Goal: Complete application form

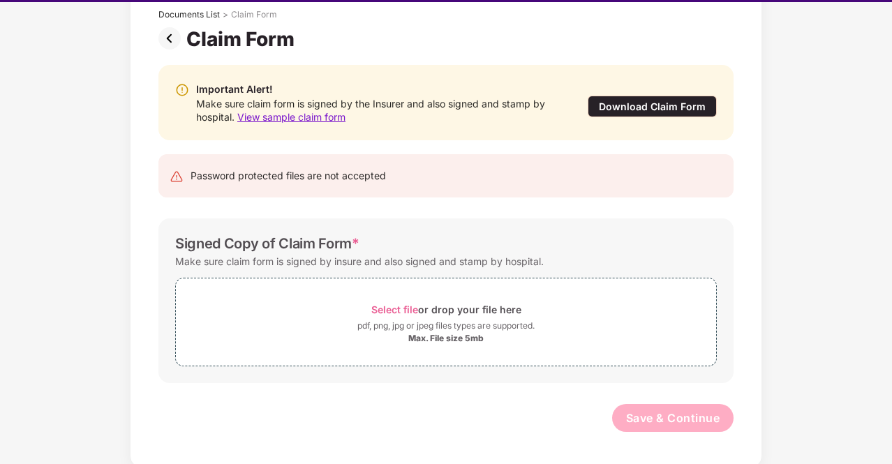
scroll to position [32, 0]
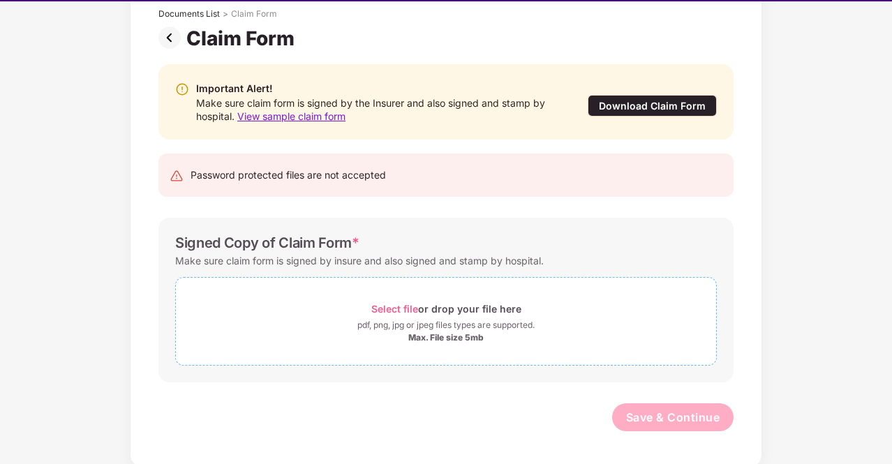
click at [394, 327] on div "pdf, png, jpg or jpeg files types are supported." at bounding box center [445, 325] width 177 height 14
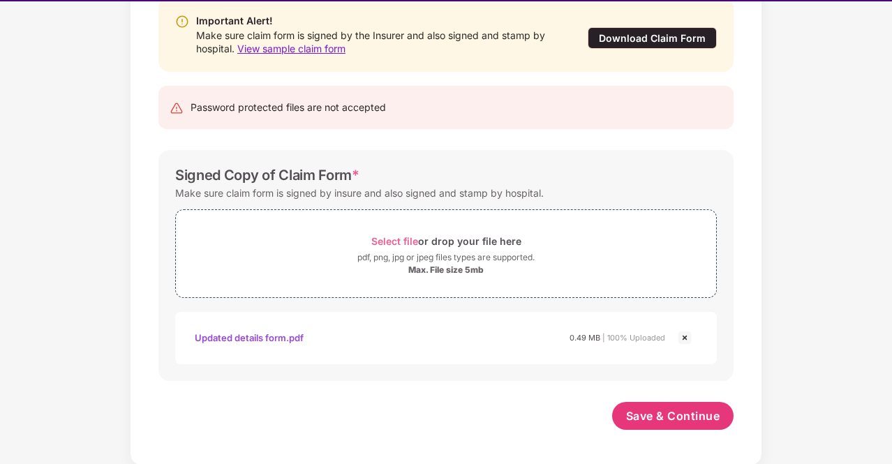
scroll to position [153, 0]
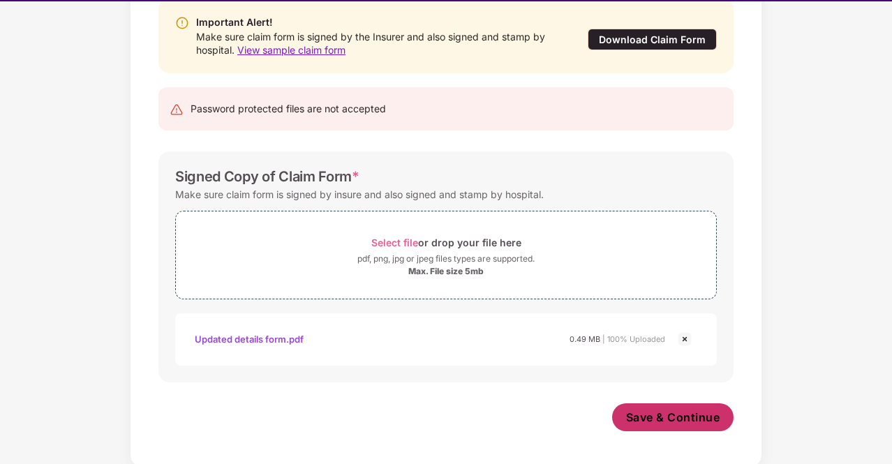
click at [689, 414] on span "Save & Continue" at bounding box center [673, 416] width 94 height 15
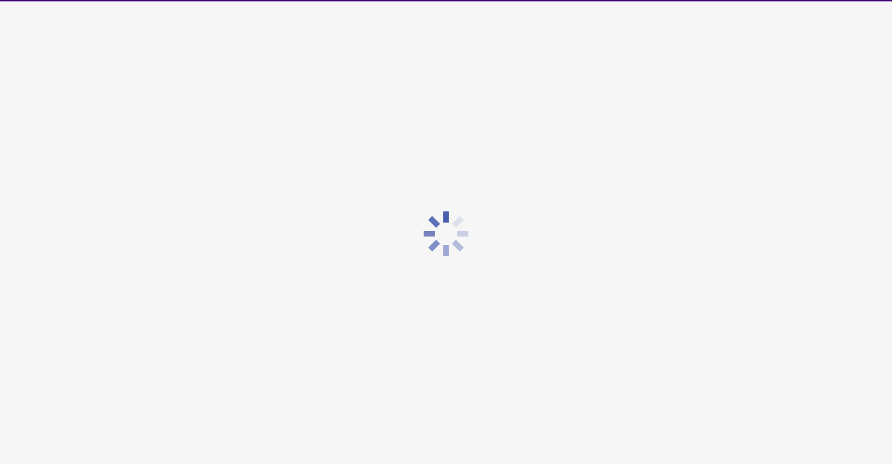
scroll to position [0, 0]
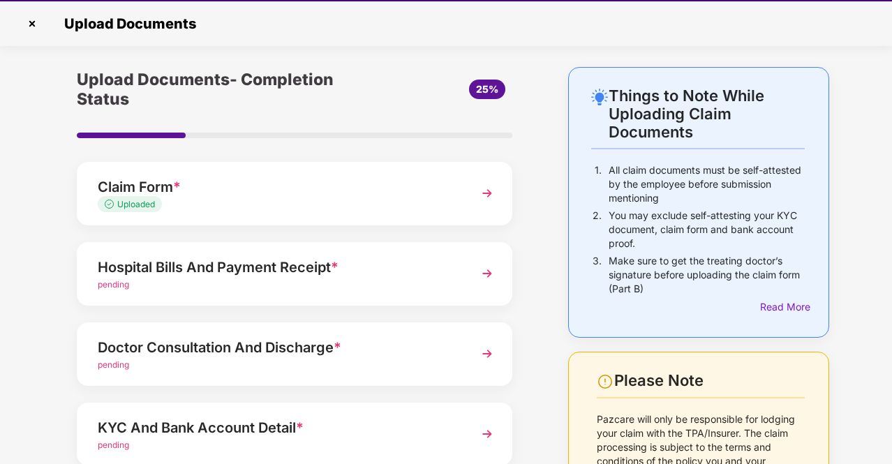
click at [424, 276] on div "Hospital Bills And Payment Receipt *" at bounding box center [278, 267] width 361 height 22
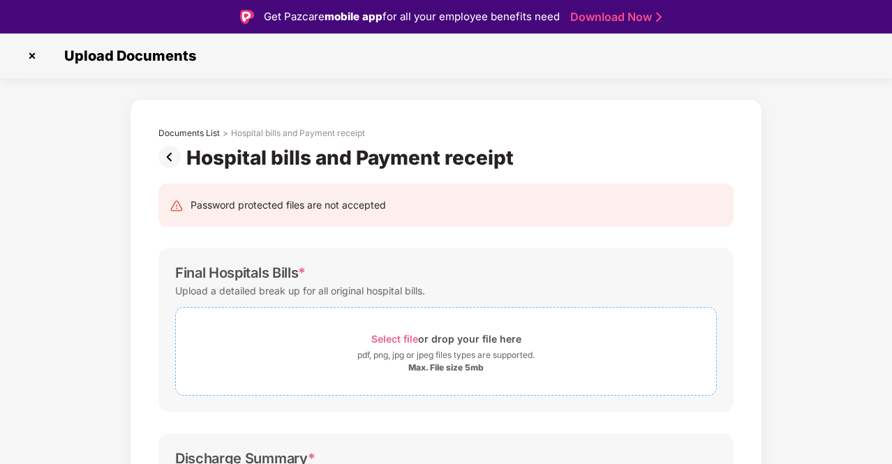
click at [361, 335] on div "Select file or drop your file here" at bounding box center [446, 338] width 540 height 19
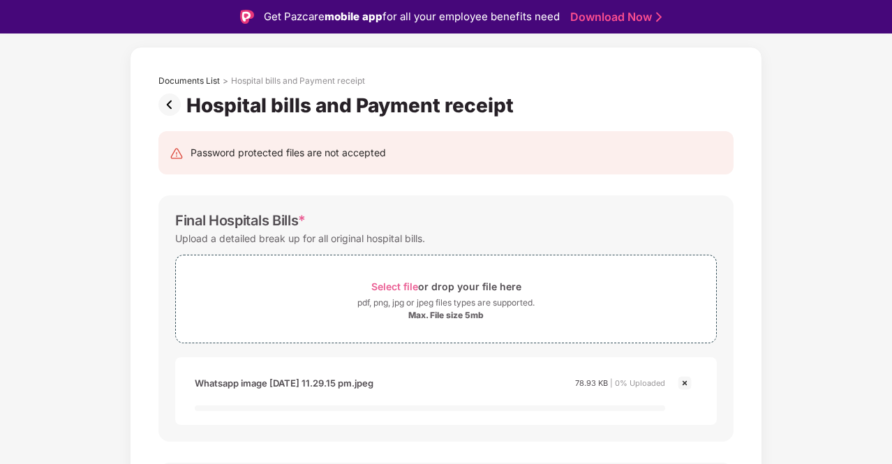
scroll to position [53, 0]
click at [405, 298] on div "pdf, png, jpg or jpeg files types are supported." at bounding box center [445, 302] width 177 height 14
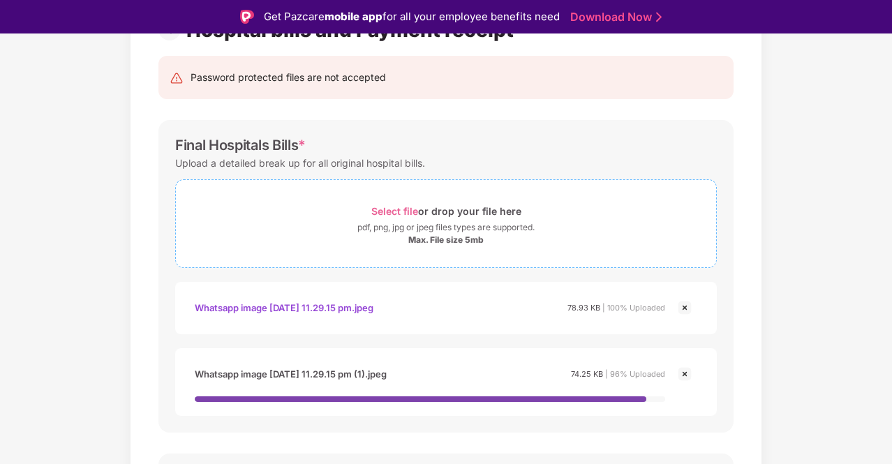
scroll to position [128, 0]
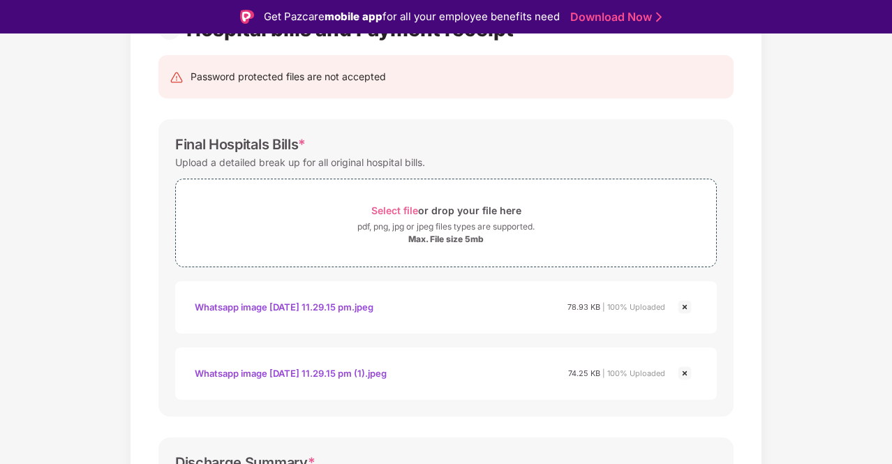
click at [682, 312] on img at bounding box center [684, 307] width 17 height 17
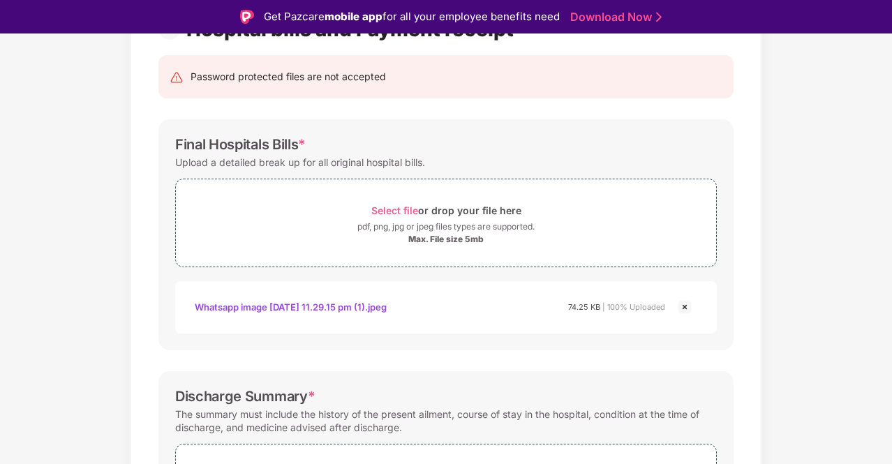
click at [682, 312] on img at bounding box center [684, 307] width 17 height 17
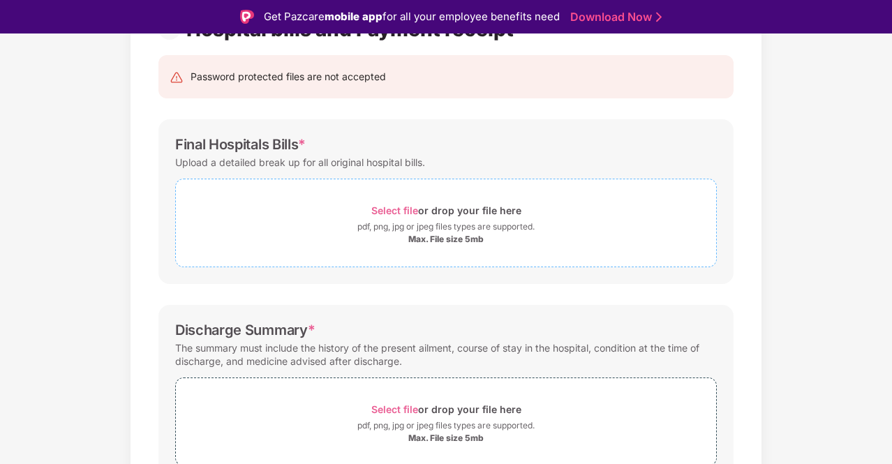
click at [460, 250] on span "Select file or drop your file here pdf, png, jpg or jpeg files types are suppor…" at bounding box center [446, 223] width 540 height 66
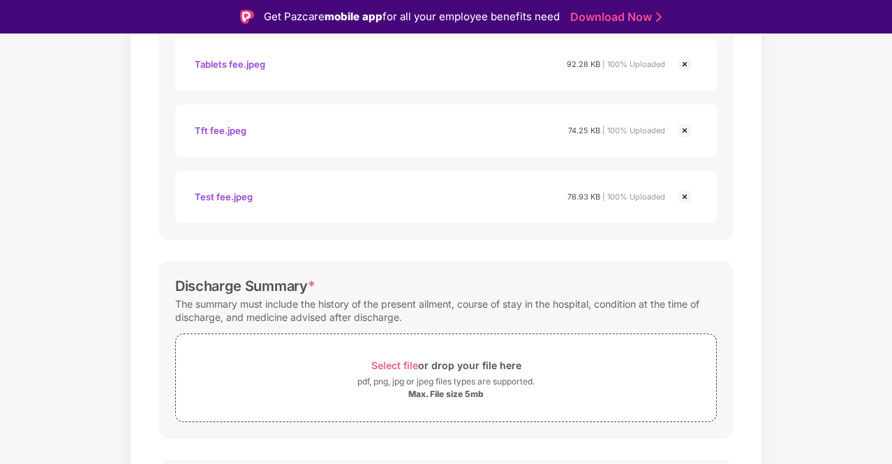
scroll to position [408, 0]
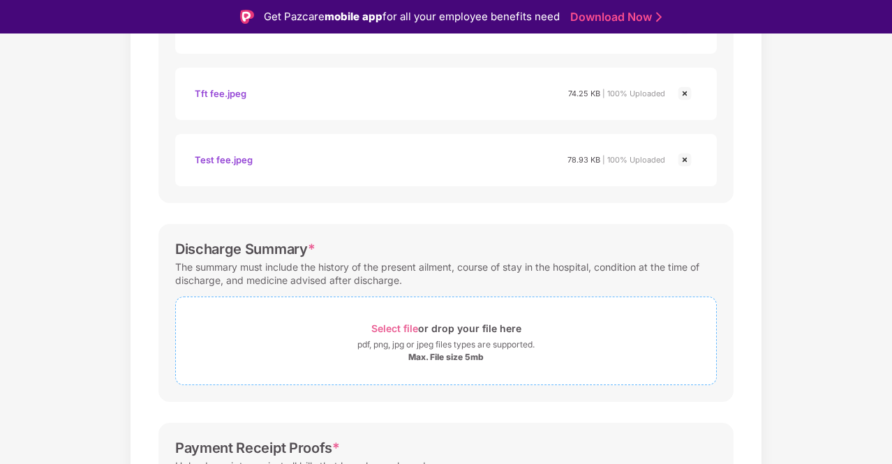
click at [338, 315] on span "Select file or drop your file here pdf, png, jpg or jpeg files types are suppor…" at bounding box center [446, 341] width 540 height 66
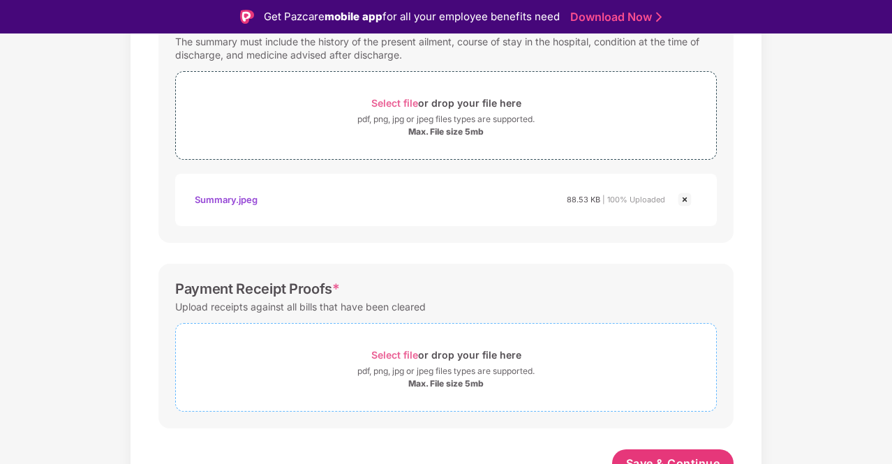
scroll to position [635, 0]
click at [399, 353] on span "Select file" at bounding box center [394, 353] width 47 height 12
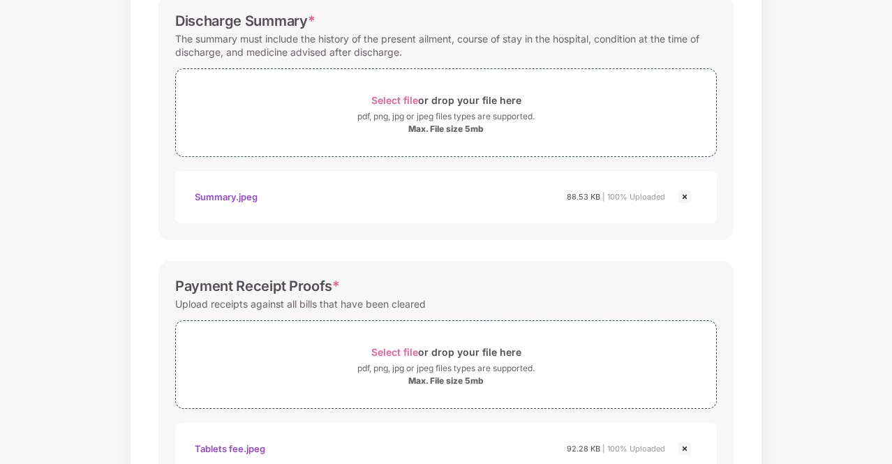
scroll to position [603, 0]
click at [431, 105] on div "Select file or drop your file here" at bounding box center [446, 100] width 150 height 19
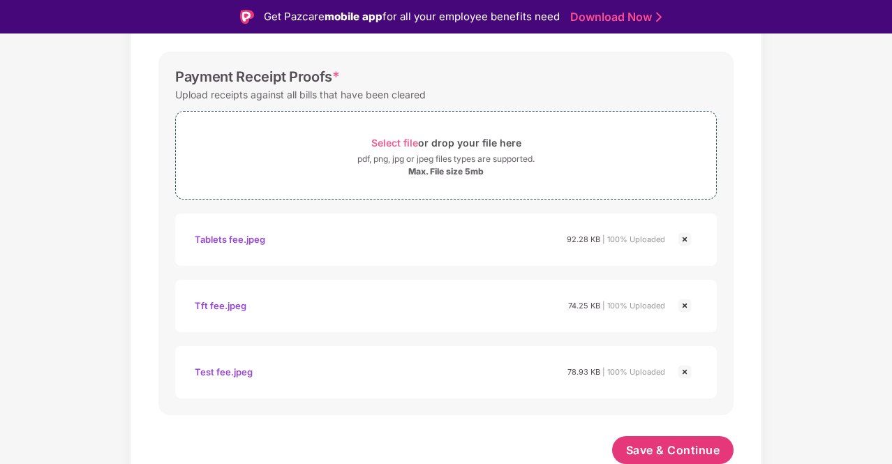
scroll to position [33, 0]
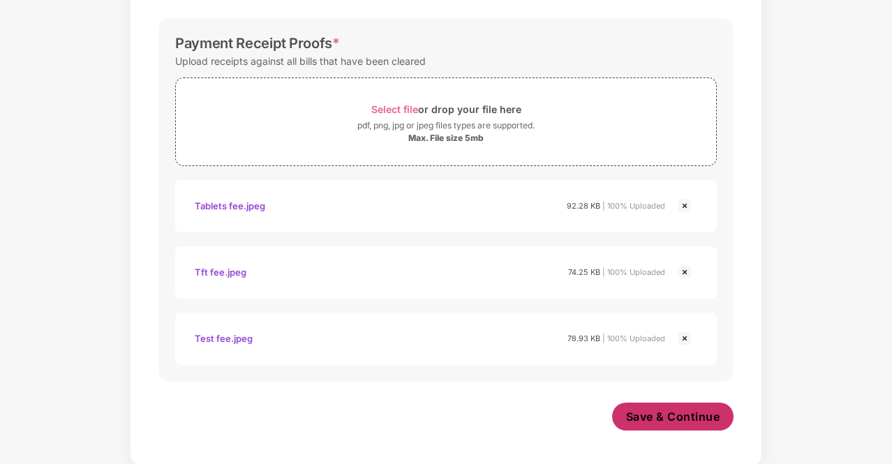
click at [685, 417] on span "Save & Continue" at bounding box center [673, 416] width 94 height 15
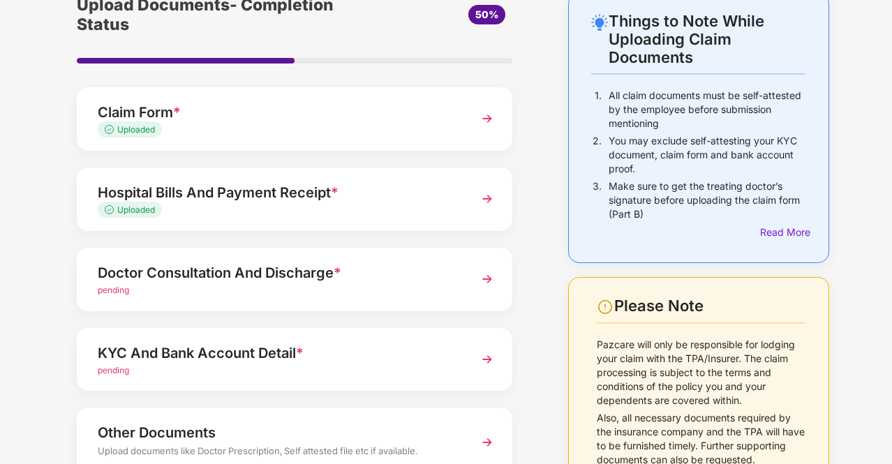
scroll to position [92, 0]
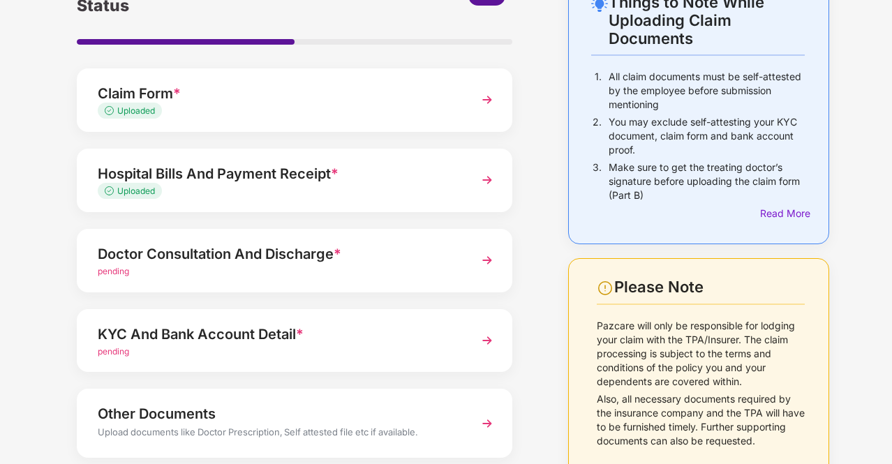
click at [486, 257] on img at bounding box center [486, 260] width 25 height 25
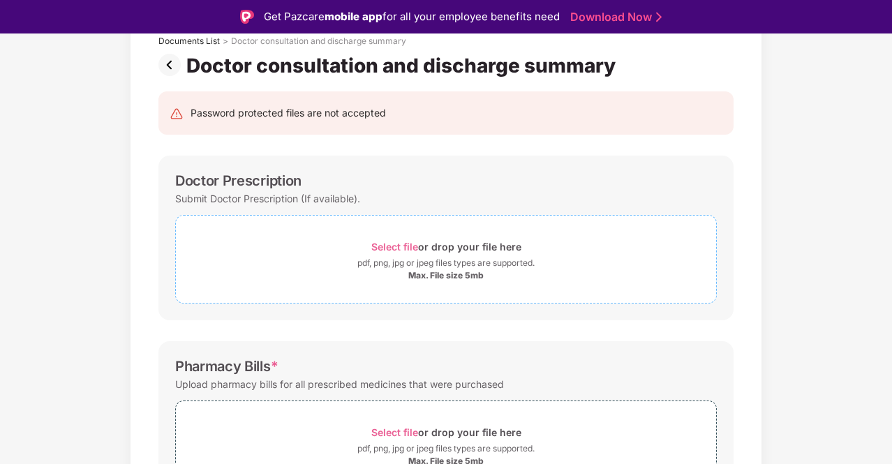
click at [402, 257] on div "pdf, png, jpg or jpeg files types are supported." at bounding box center [445, 263] width 177 height 14
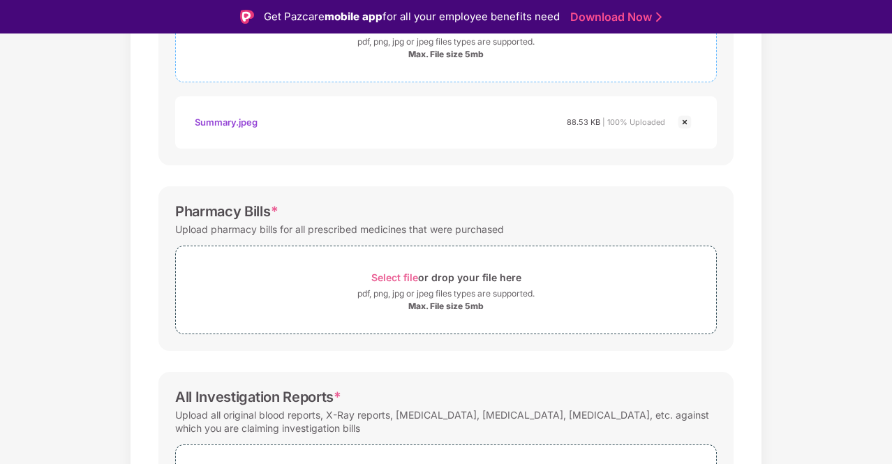
scroll to position [315, 0]
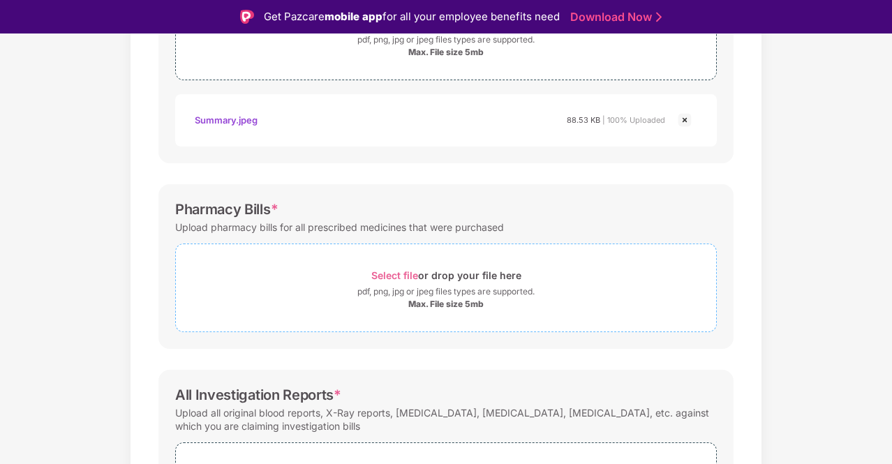
click at [405, 288] on div "pdf, png, jpg or jpeg files types are supported." at bounding box center [445, 292] width 177 height 14
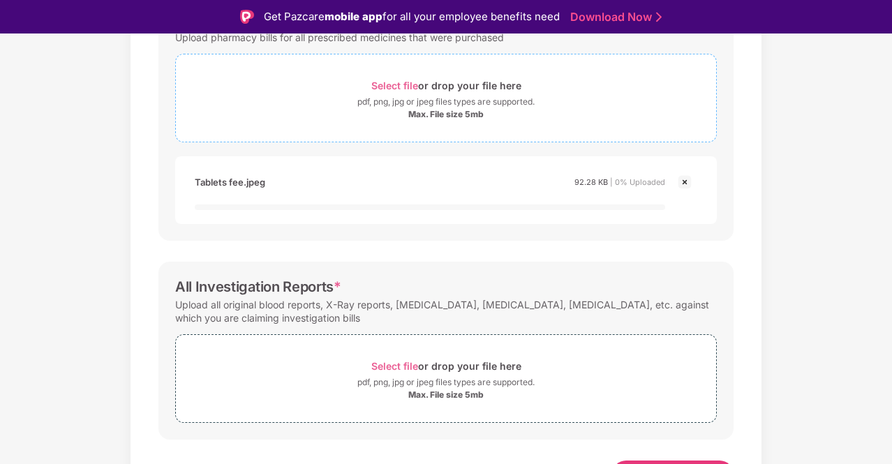
scroll to position [529, 0]
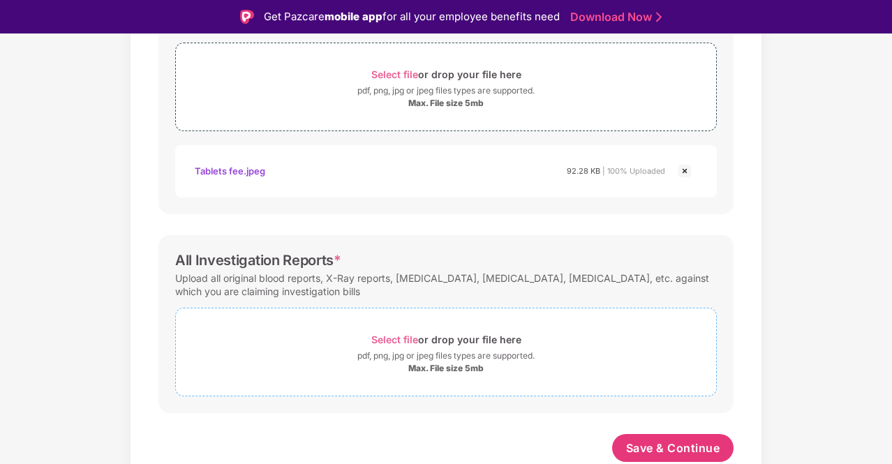
click at [405, 330] on span "Select file or drop your file here pdf, png, jpg or jpeg files types are suppor…" at bounding box center [446, 352] width 540 height 66
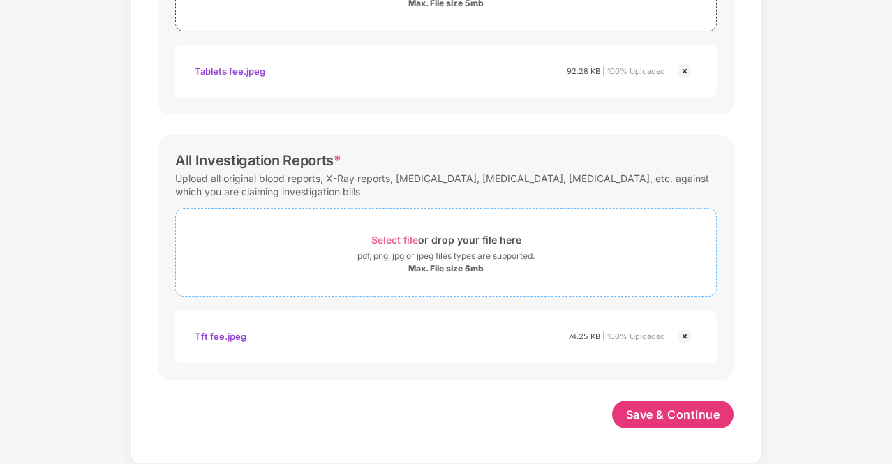
scroll to position [580, 0]
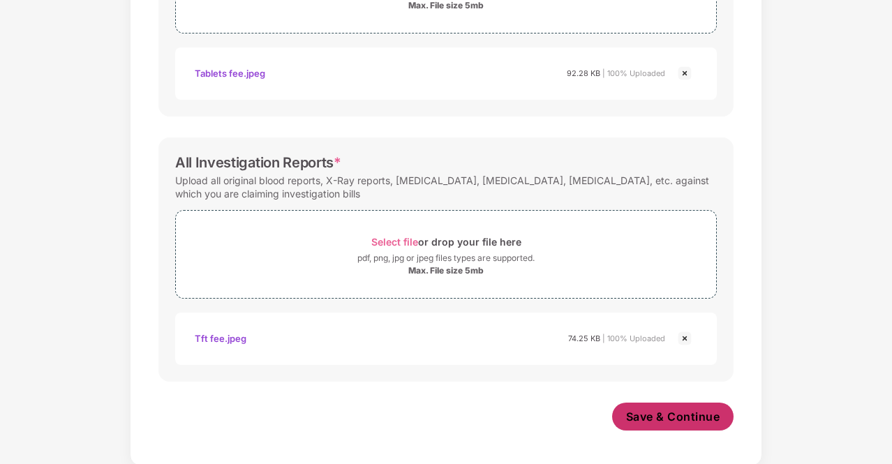
click at [645, 409] on span "Save & Continue" at bounding box center [673, 416] width 94 height 15
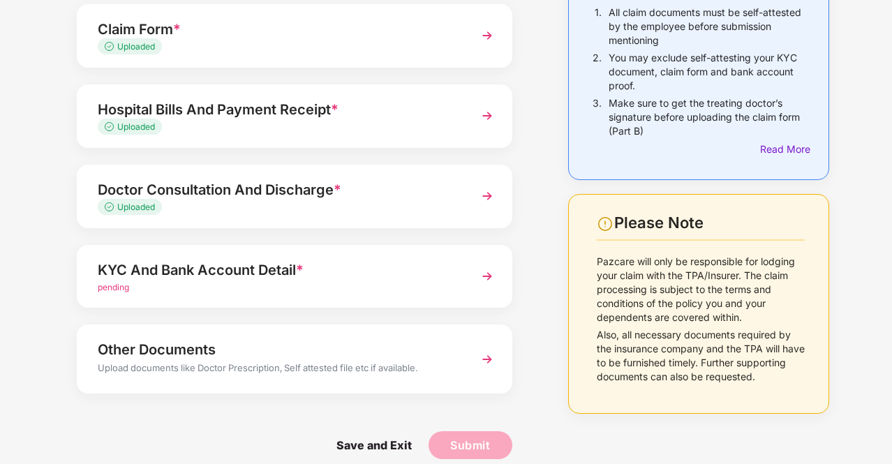
scroll to position [166, 0]
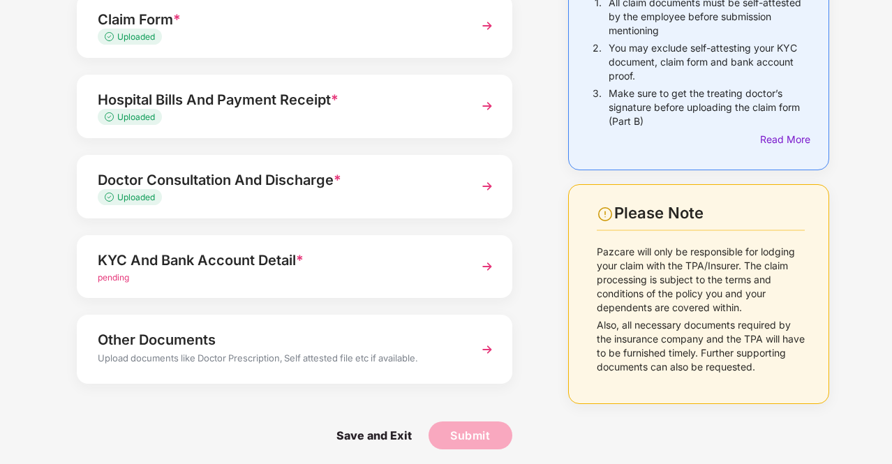
click at [481, 270] on img at bounding box center [486, 266] width 25 height 25
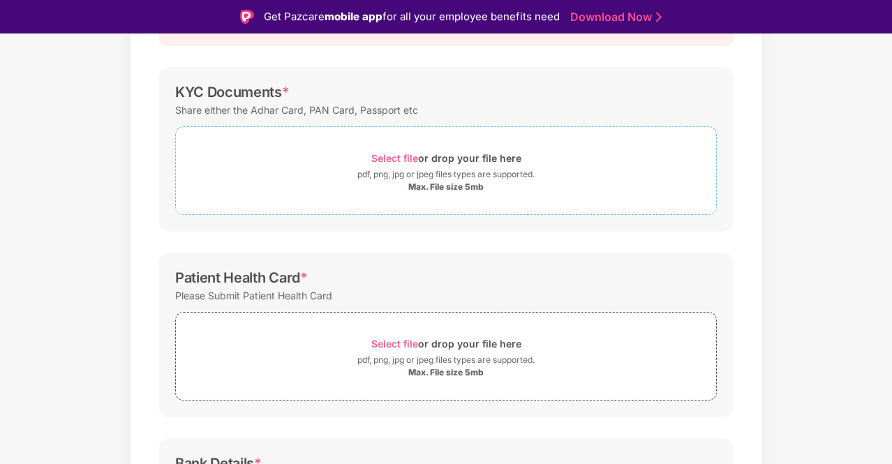
scroll to position [181, 0]
click at [417, 174] on div "pdf, png, jpg or jpeg files types are supported." at bounding box center [445, 174] width 177 height 14
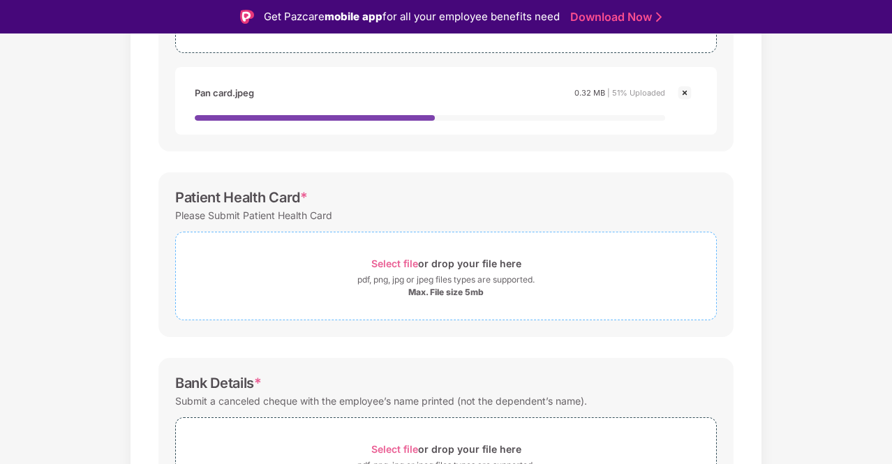
scroll to position [344, 0]
click at [406, 266] on span "Select file" at bounding box center [394, 262] width 47 height 12
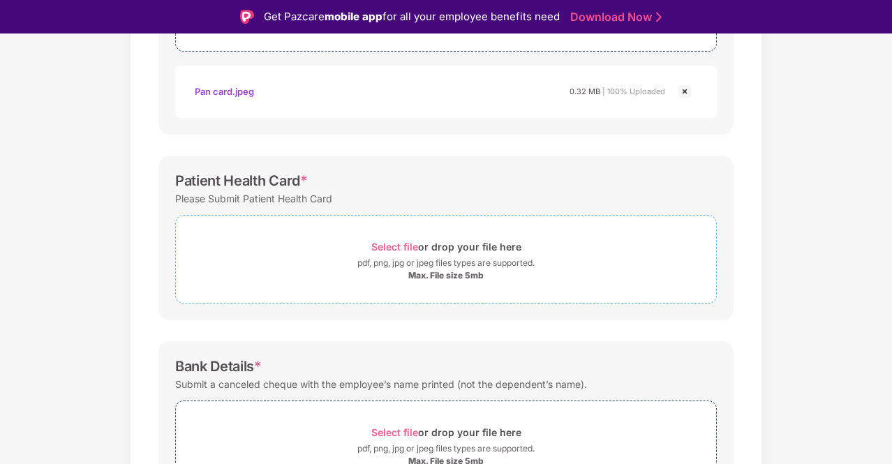
click at [413, 262] on div "pdf, png, jpg or jpeg files types are supported." at bounding box center [445, 263] width 177 height 14
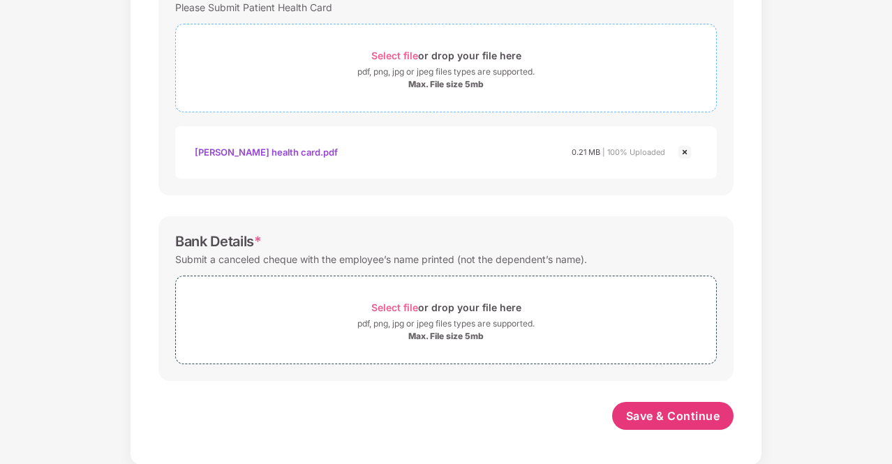
scroll to position [501, 0]
click at [445, 302] on div "Select file or drop your file here" at bounding box center [446, 308] width 150 height 19
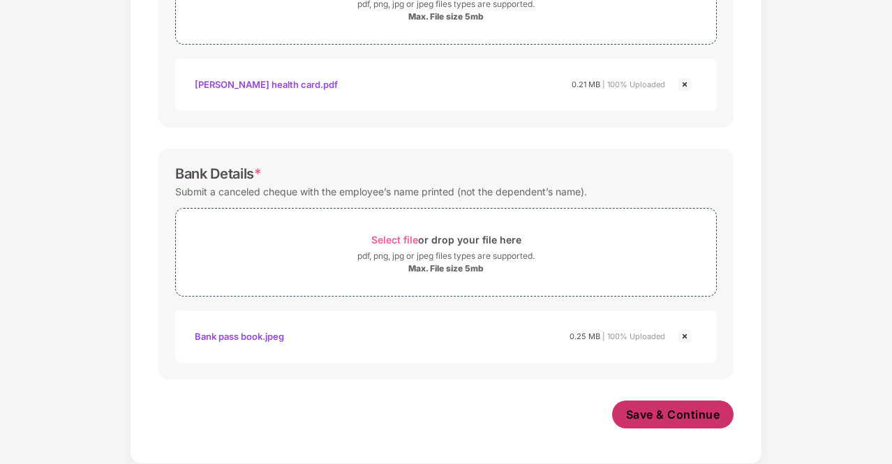
scroll to position [567, 0]
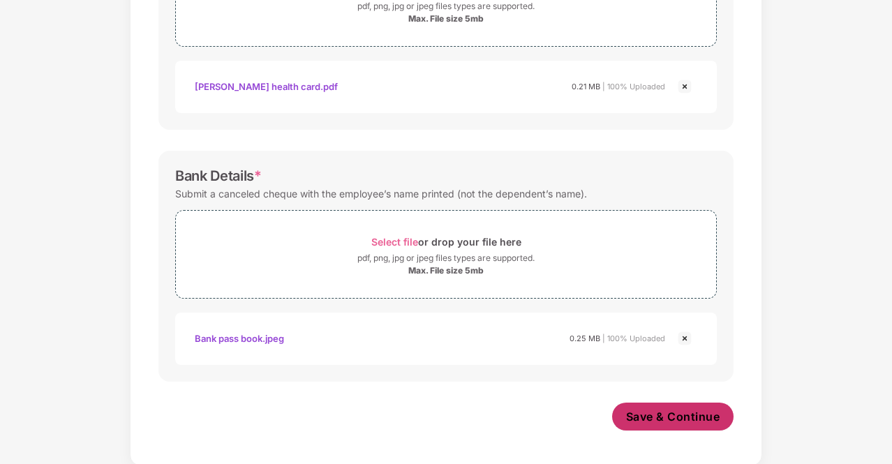
click at [647, 405] on button "Save & Continue" at bounding box center [673, 417] width 122 height 28
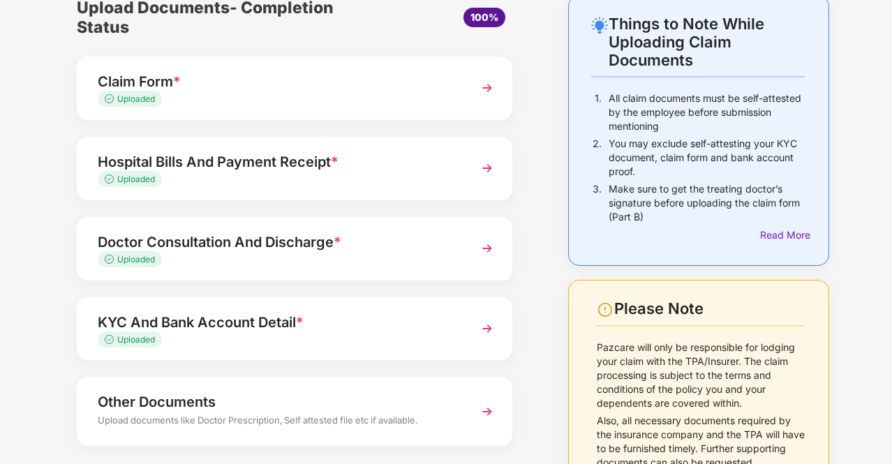
scroll to position [138, 0]
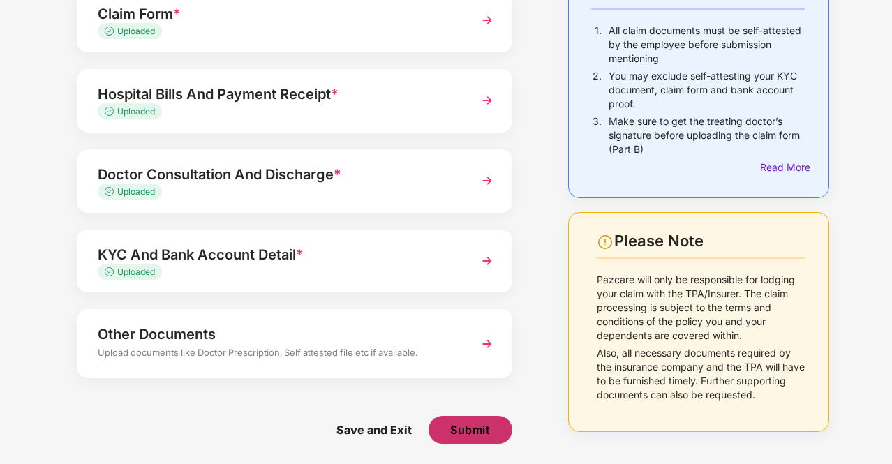
click at [463, 426] on span "Submit" at bounding box center [470, 429] width 40 height 15
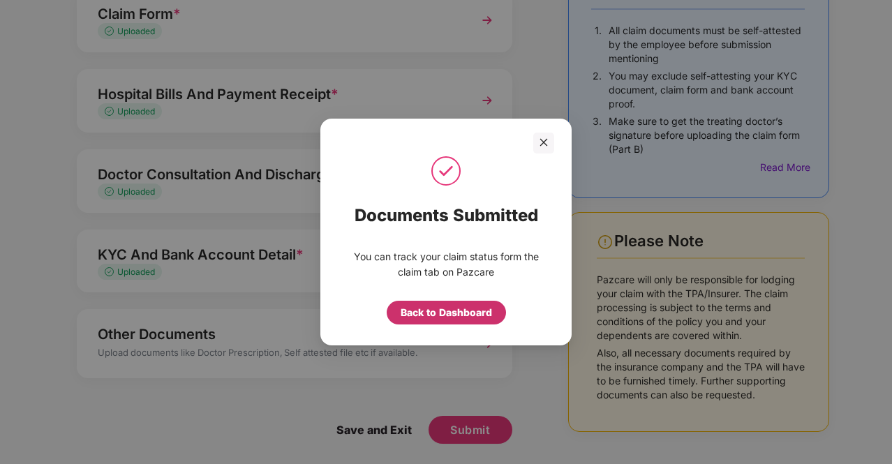
click at [478, 316] on div "Back to Dashboard" at bounding box center [445, 312] width 91 height 15
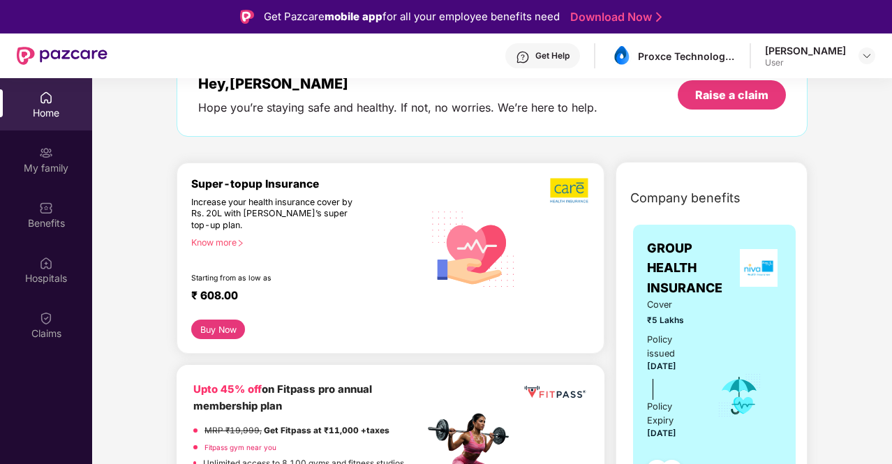
scroll to position [79, 0]
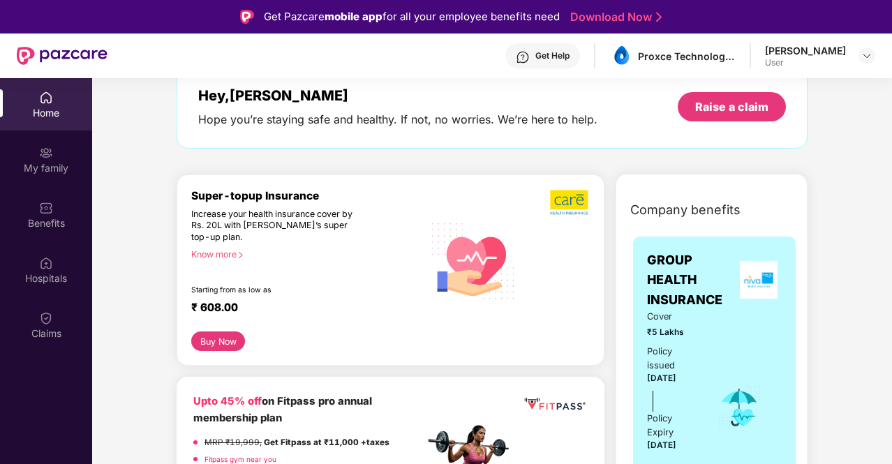
click at [59, 104] on div "Home" at bounding box center [46, 104] width 92 height 52
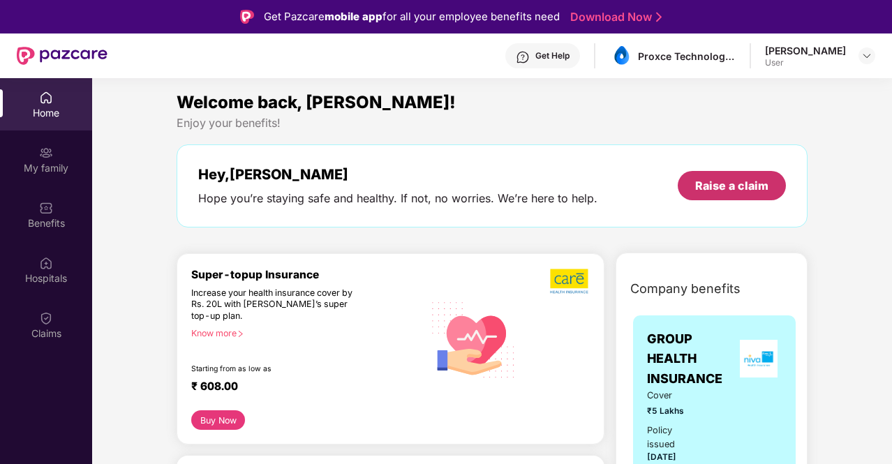
click at [746, 192] on div "Raise a claim" at bounding box center [731, 185] width 73 height 15
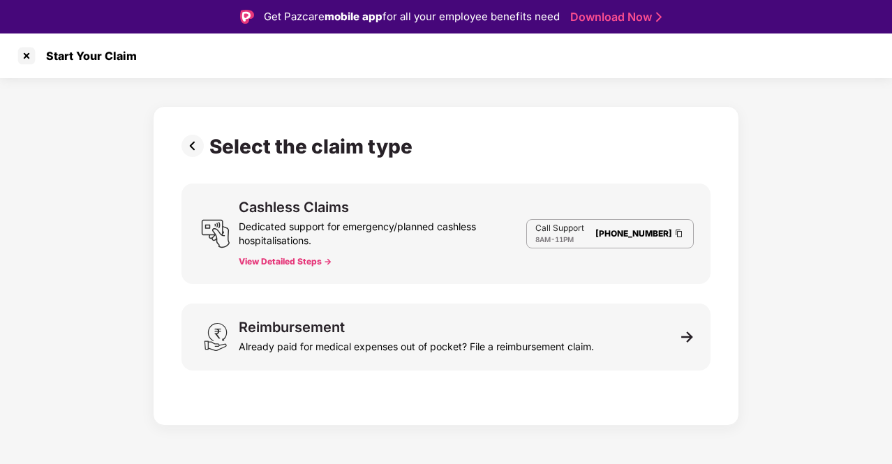
click at [186, 140] on img at bounding box center [195, 146] width 28 height 22
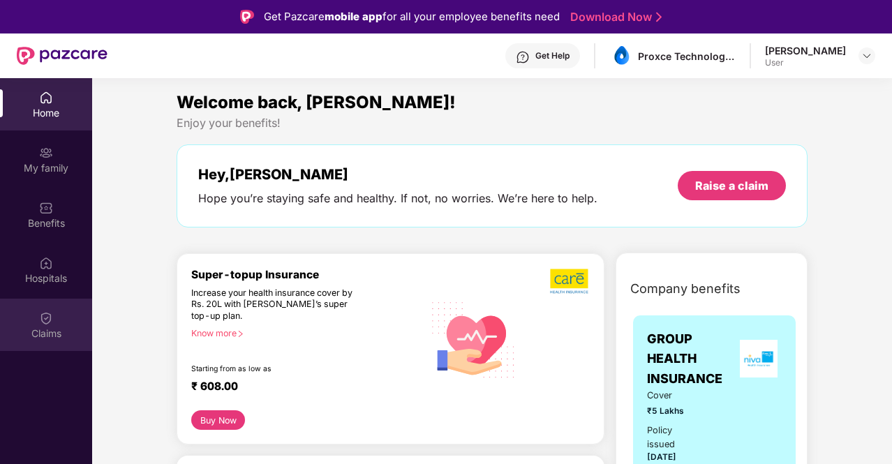
click at [46, 343] on div "Claims" at bounding box center [46, 325] width 92 height 52
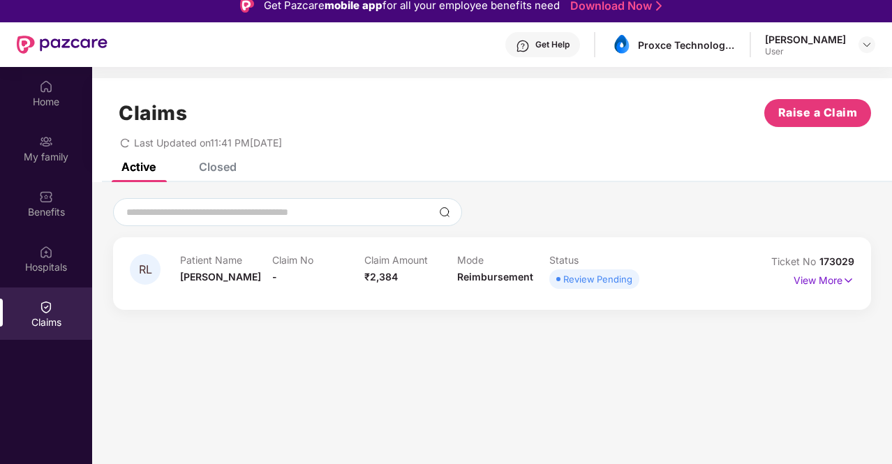
scroll to position [10, 0]
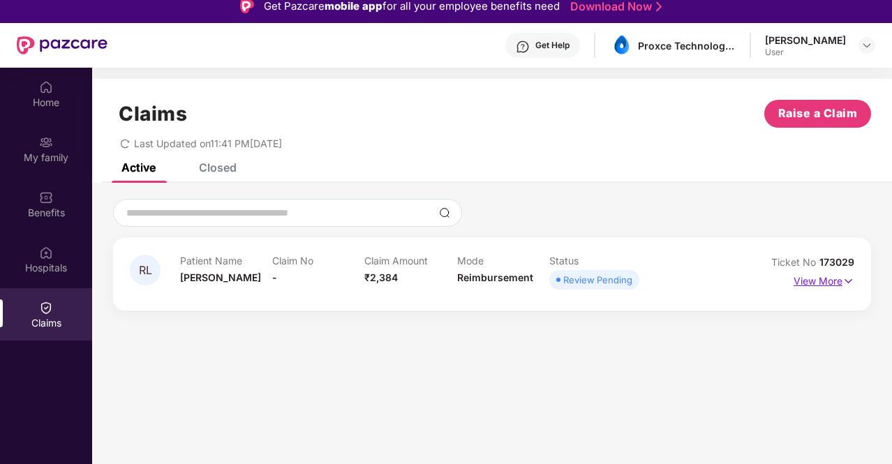
click at [837, 280] on p "View More" at bounding box center [823, 279] width 61 height 19
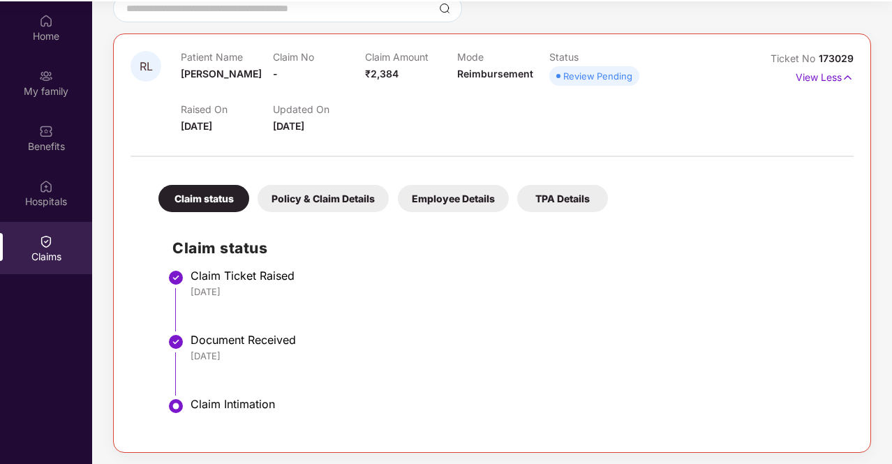
scroll to position [77, 0]
click at [348, 188] on div "Policy & Claim Details" at bounding box center [322, 197] width 131 height 27
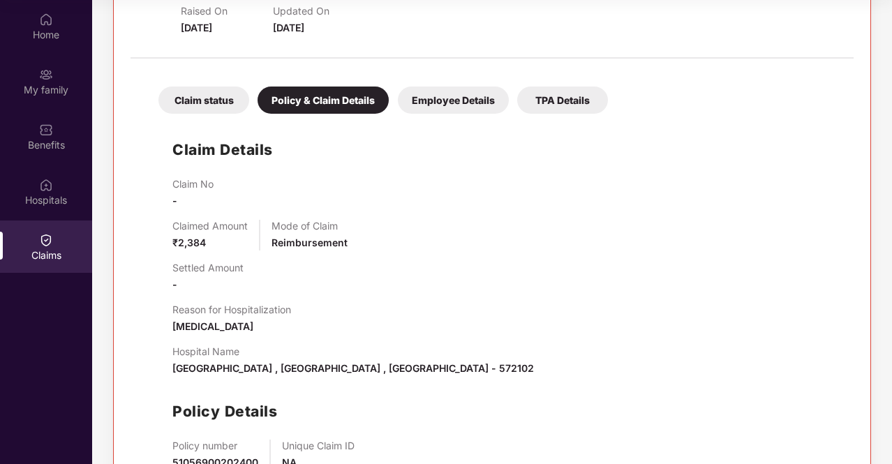
scroll to position [231, 0]
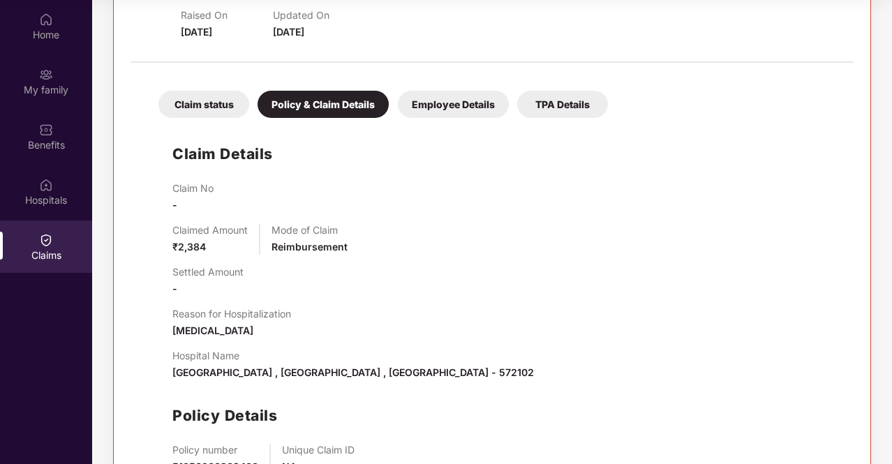
click at [433, 111] on div "Employee Details" at bounding box center [453, 104] width 111 height 27
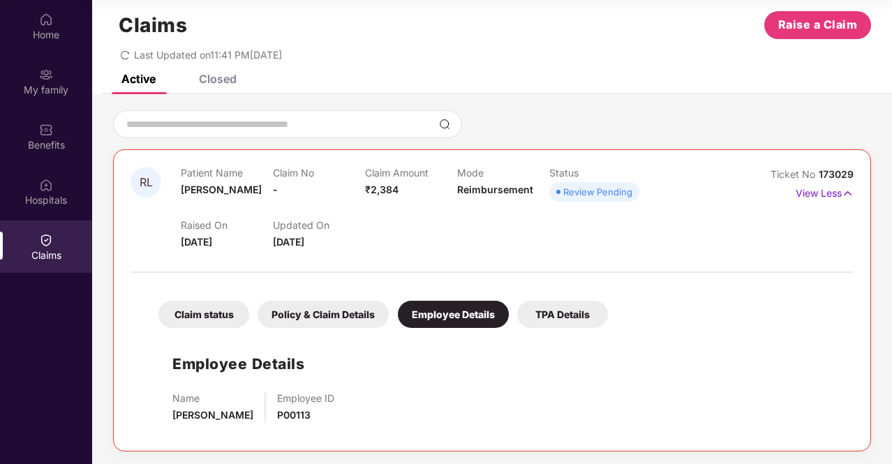
click at [569, 310] on div "TPA Details" at bounding box center [562, 314] width 91 height 27
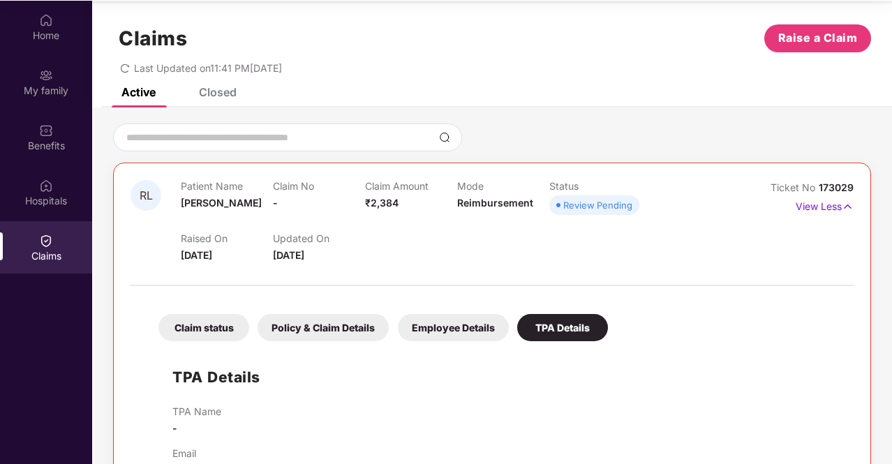
scroll to position [7, 0]
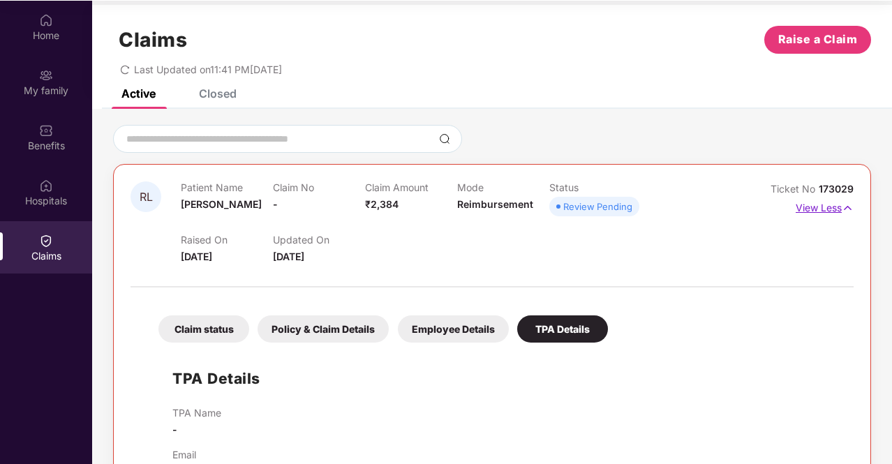
click at [851, 203] on img at bounding box center [847, 207] width 12 height 15
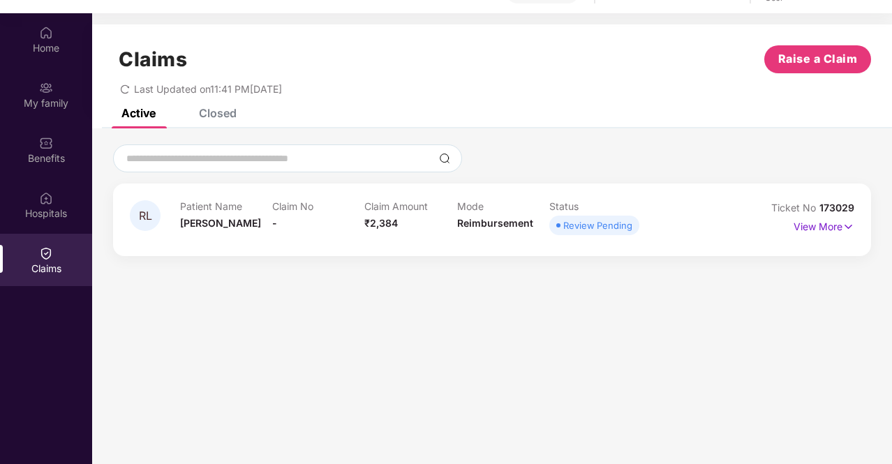
scroll to position [64, 0]
click at [216, 108] on div "Claims Raise a Claim Last Updated on 11:41 PM, 10 Sep 2025" at bounding box center [491, 67] width 799 height 84
click at [215, 112] on div "Closed" at bounding box center [218, 114] width 38 height 14
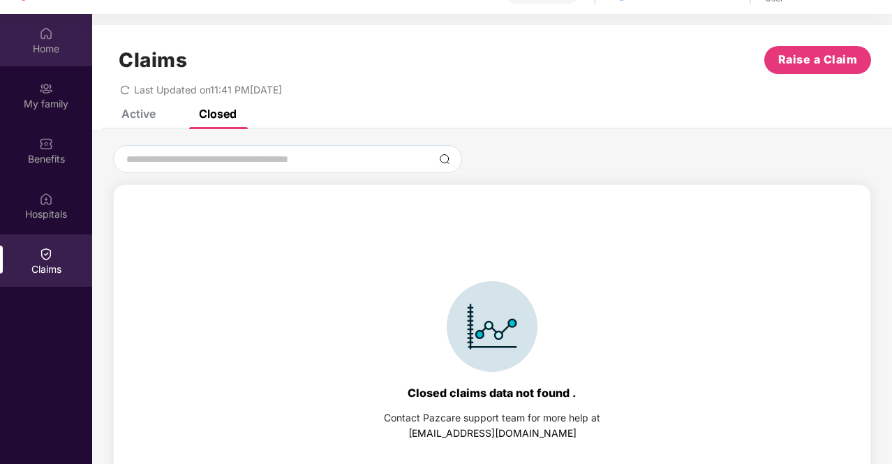
click at [57, 47] on div "Home" at bounding box center [46, 49] width 92 height 14
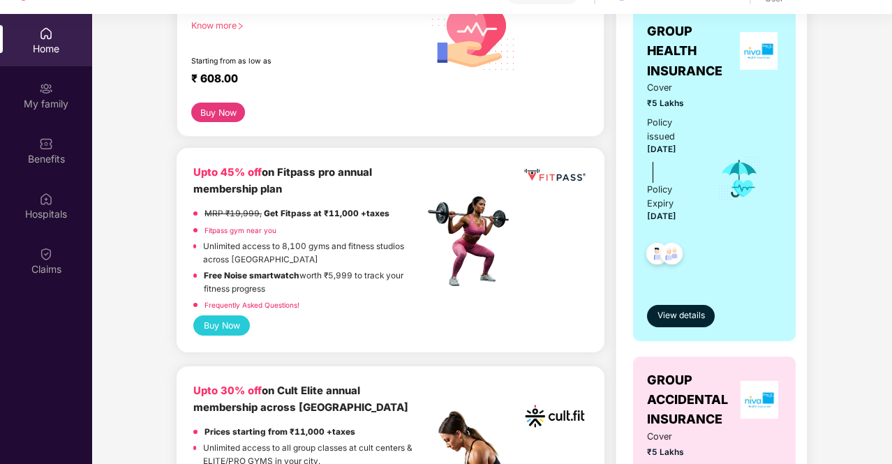
scroll to position [244, 0]
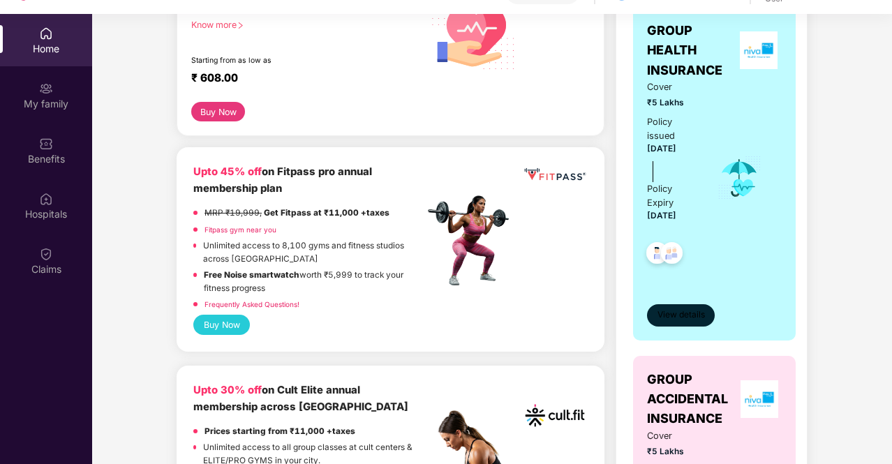
click at [670, 317] on span "View details" at bounding box center [680, 314] width 47 height 13
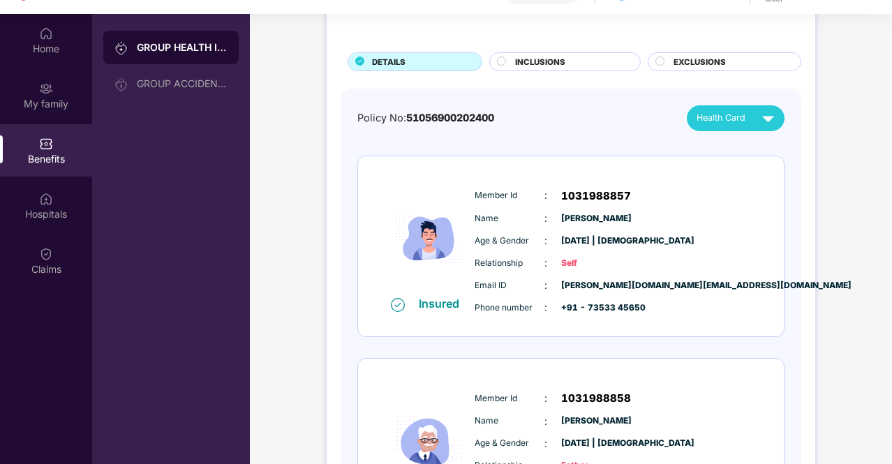
scroll to position [63, 0]
click at [557, 59] on span "INCLUSIONS" at bounding box center [540, 61] width 50 height 13
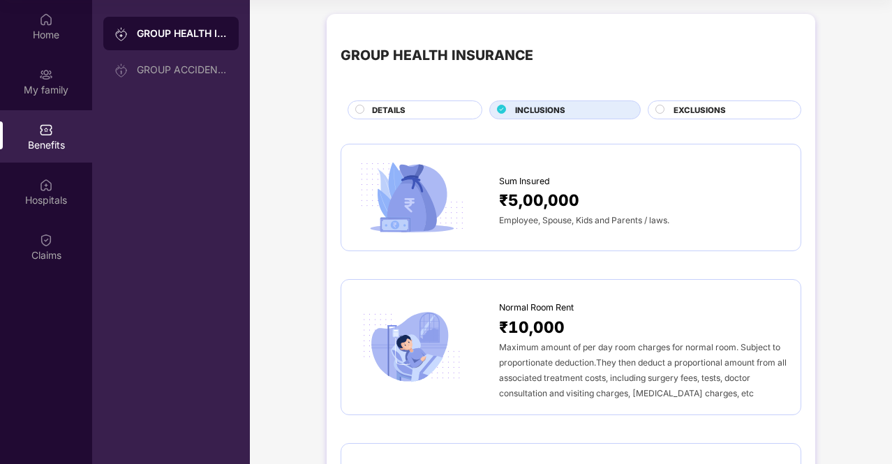
scroll to position [0, 0]
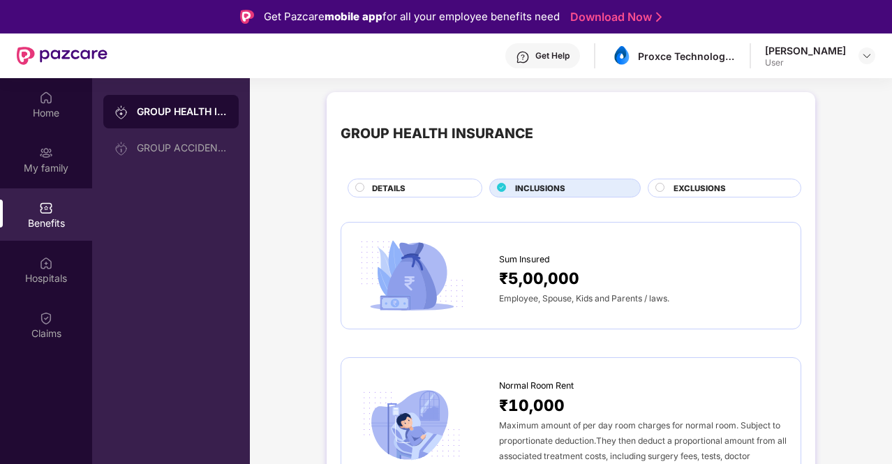
click at [689, 188] on span "EXCLUSIONS" at bounding box center [699, 188] width 52 height 13
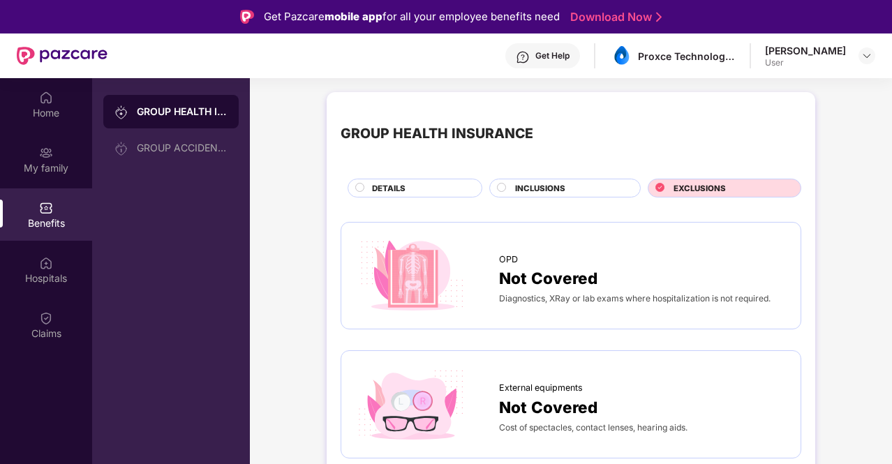
click at [446, 177] on div "GROUP HEALTH INSURANCE DETAILS INCLUSIONS EXCLUSIONS" at bounding box center [570, 151] width 460 height 91
click at [396, 185] on span "DETAILS" at bounding box center [388, 188] width 33 height 13
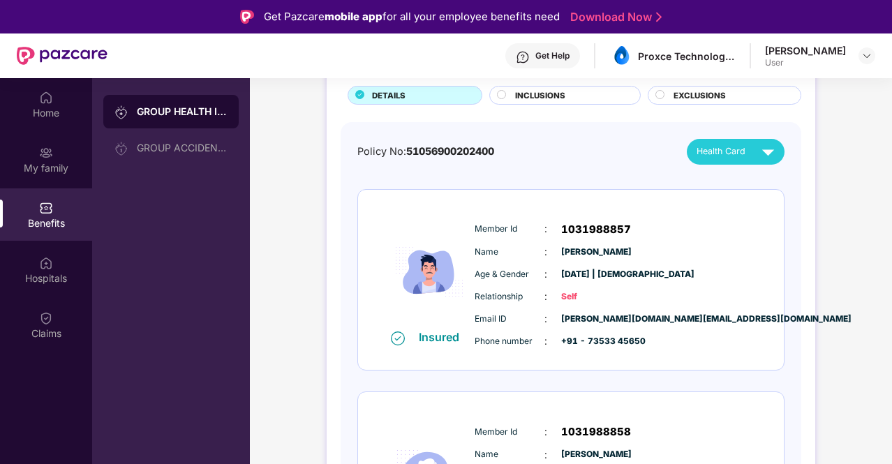
scroll to position [92, 0]
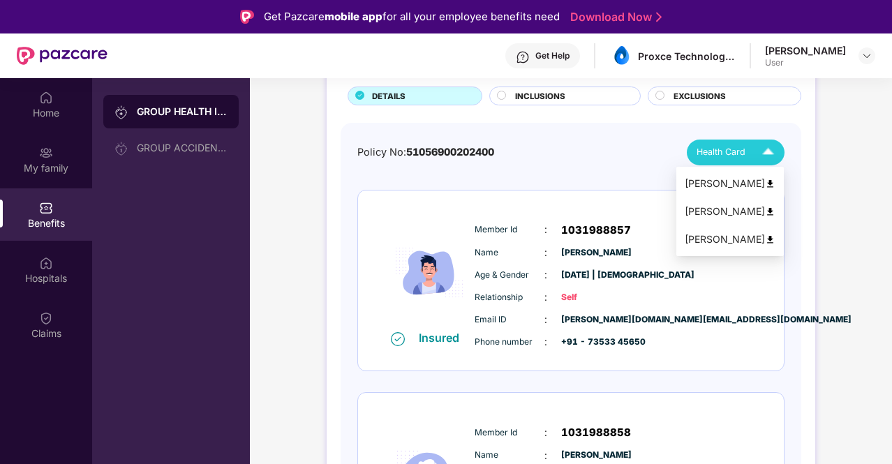
click at [728, 156] on span "Health Card" at bounding box center [720, 152] width 49 height 14
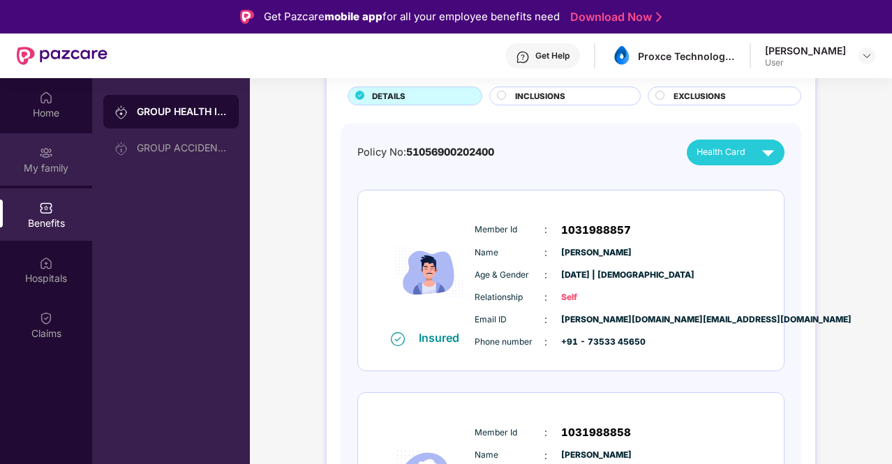
click at [66, 166] on div "My family" at bounding box center [46, 168] width 92 height 14
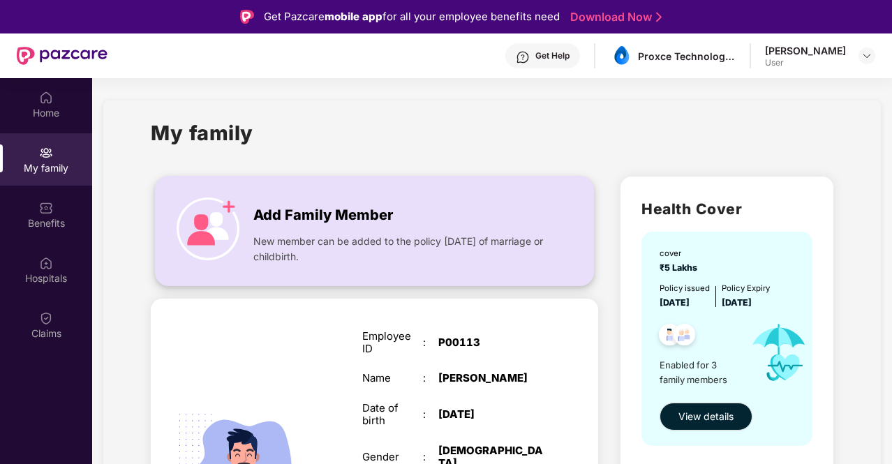
click at [423, 234] on span "New member can be added to the policy within 30 days of marriage or childbirth." at bounding box center [401, 249] width 296 height 31
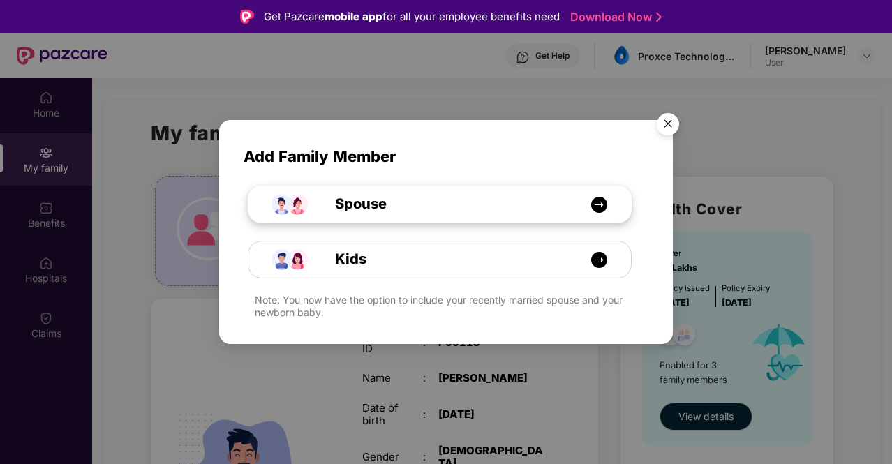
click at [426, 210] on div "Spouse" at bounding box center [446, 204] width 287 height 22
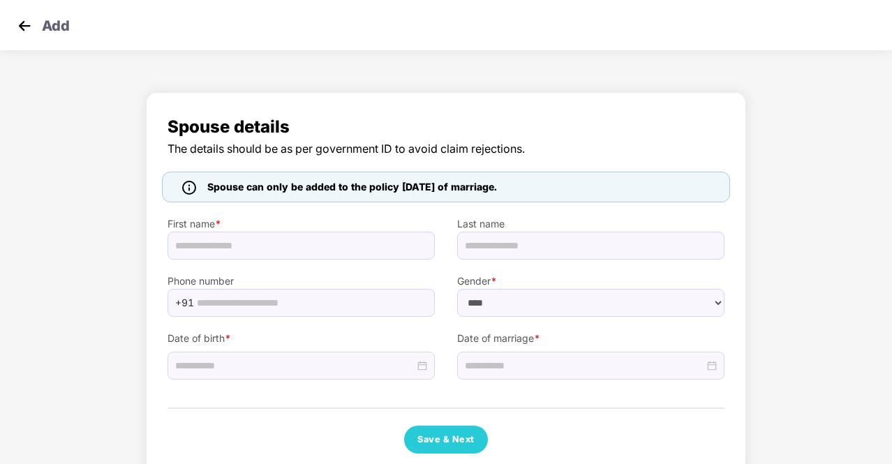
select select "******"
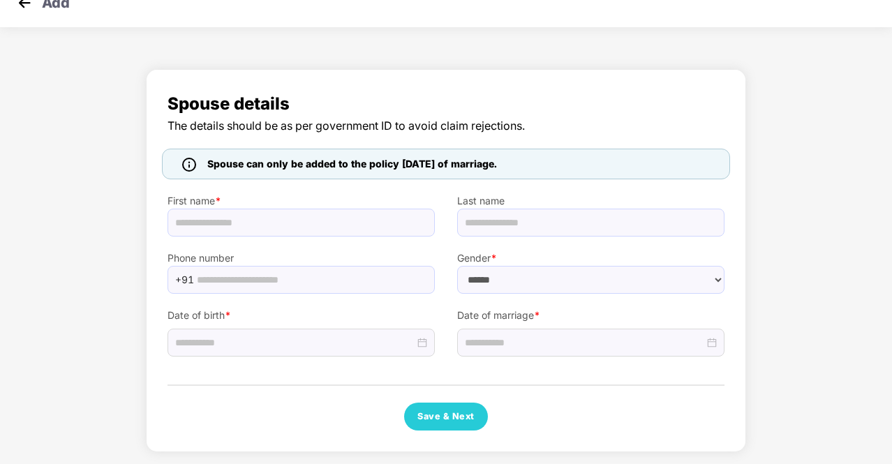
scroll to position [22, 0]
